Goal: Information Seeking & Learning: Learn about a topic

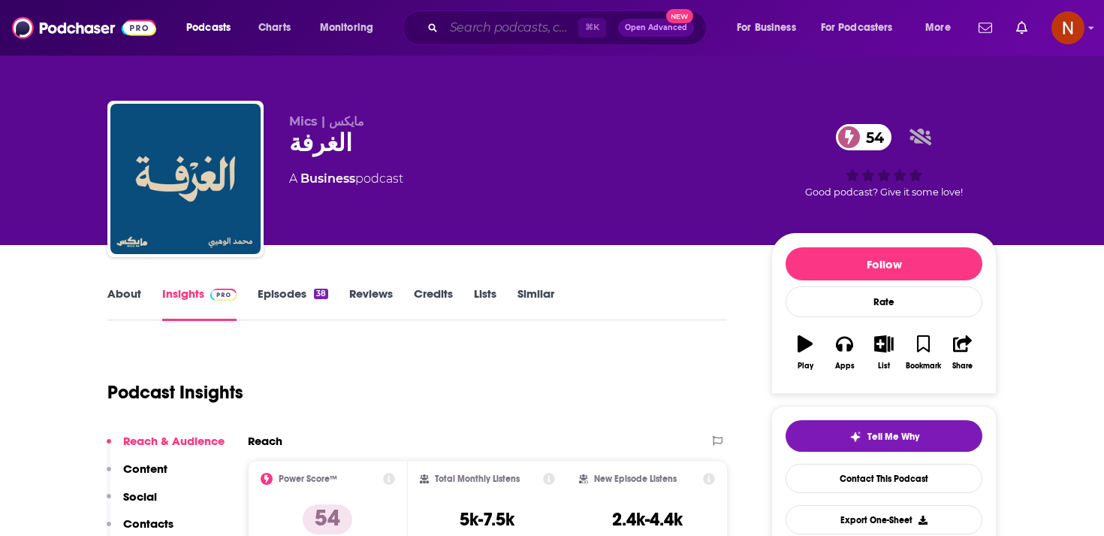
click at [481, 33] on input "Search podcasts, credits, & more..." at bounding box center [511, 28] width 134 height 24
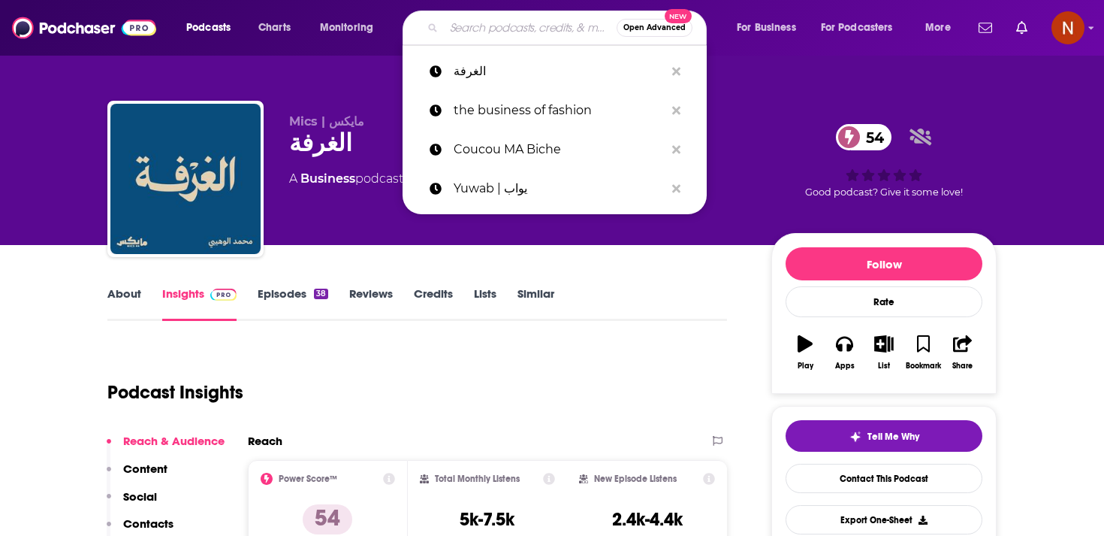
paste input "[DEMOGRAPHIC_DATA] مقصودة"
type input "[DEMOGRAPHIC_DATA] مقصودة"
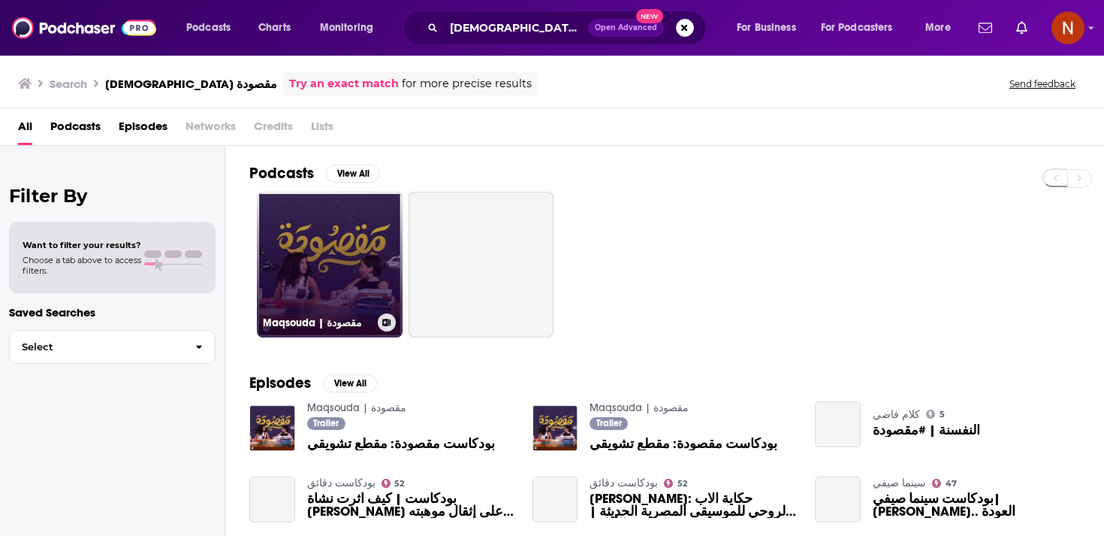
click at [340, 240] on link "Maqsouda | مقصودة" at bounding box center [330, 265] width 146 height 146
